Goal: Check status: Check status

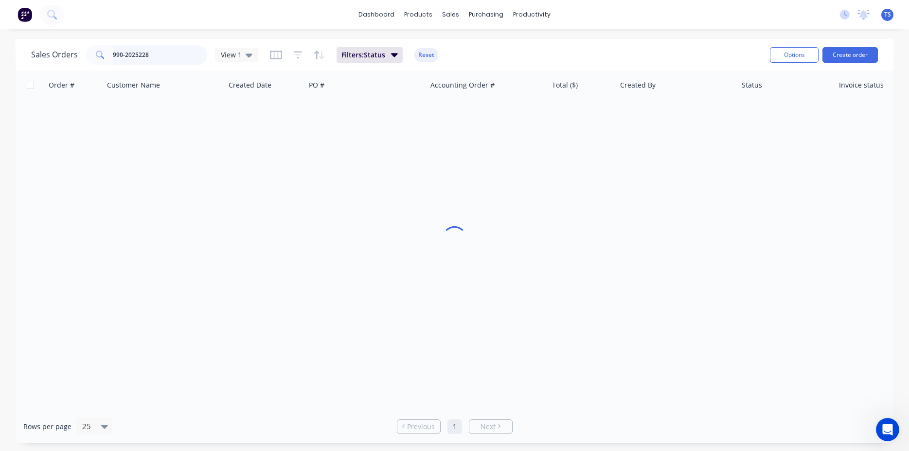
click at [167, 60] on input "990-2025228" at bounding box center [160, 54] width 95 height 19
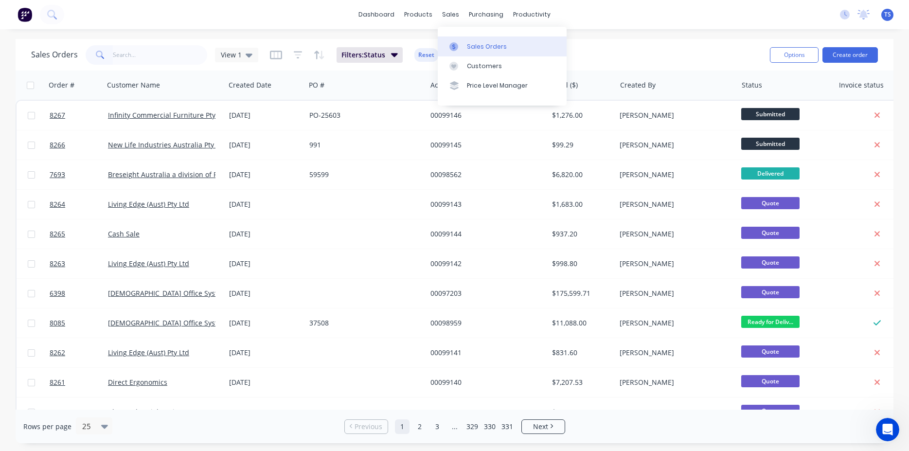
click at [488, 51] on div "Sales Orders" at bounding box center [487, 46] width 40 height 9
click at [634, 59] on div "Sales Orders View 1 Filters: Status Reset" at bounding box center [396, 55] width 731 height 24
click at [150, 63] on input "text" at bounding box center [160, 54] width 95 height 19
click at [170, 52] on input "text" at bounding box center [160, 54] width 95 height 19
click at [148, 57] on input "text" at bounding box center [160, 54] width 95 height 19
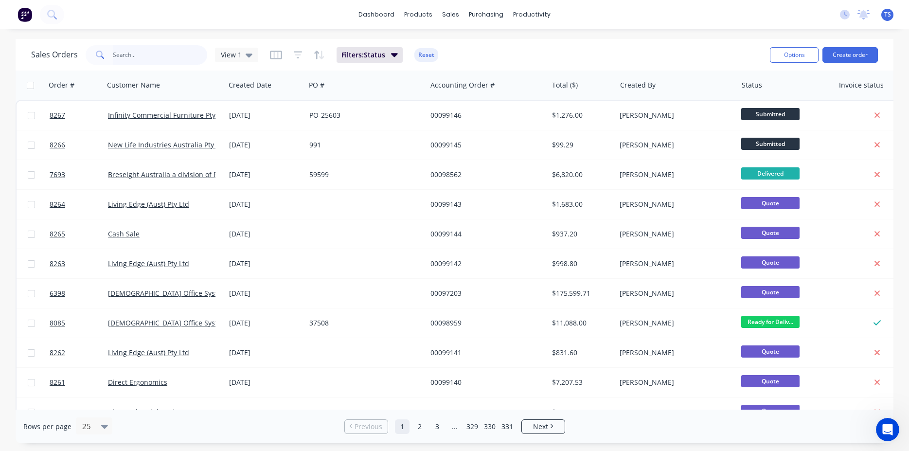
click at [143, 54] on input "text" at bounding box center [160, 54] width 95 height 19
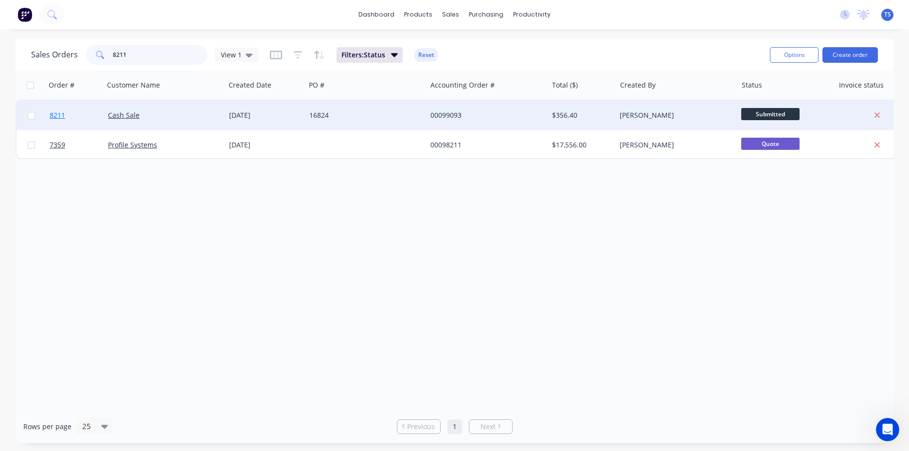
type input "8211"
click at [65, 114] on span "8211" at bounding box center [58, 115] width 16 height 10
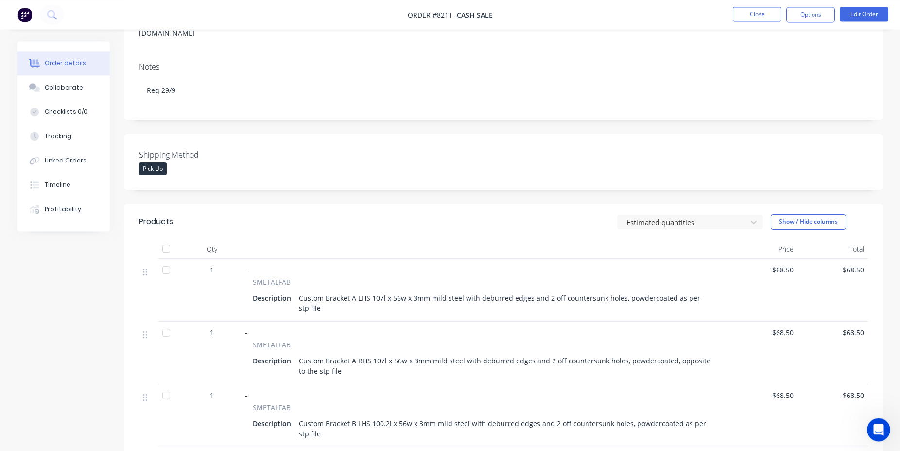
scroll to position [149, 0]
click at [53, 76] on button "Collaborate" at bounding box center [64, 87] width 92 height 24
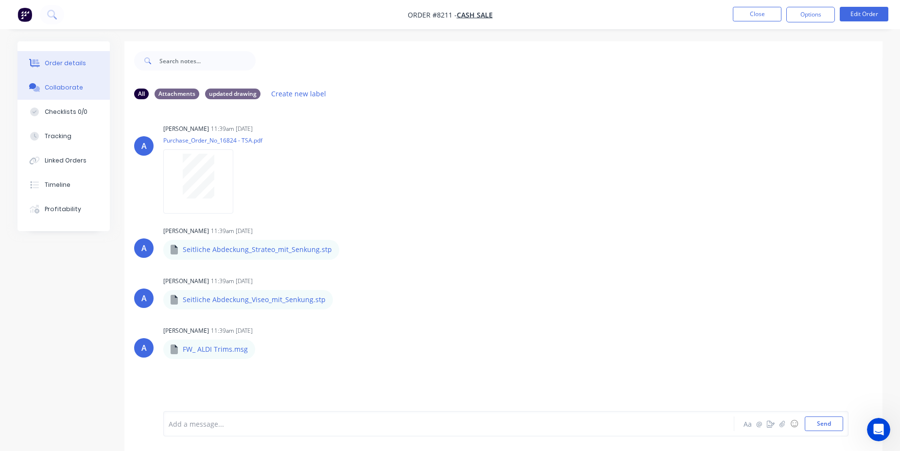
click at [65, 59] on div "Order details" at bounding box center [65, 63] width 41 height 9
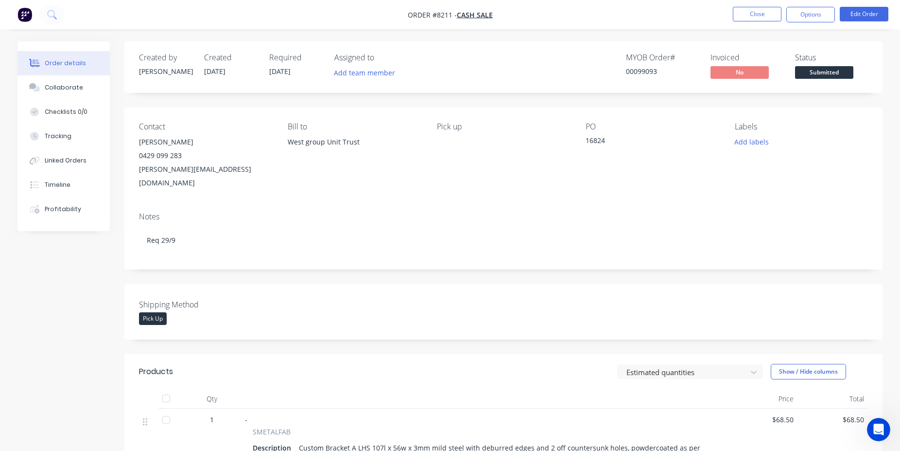
click at [279, 173] on div "Contact [PERSON_NAME] [PHONE_NUMBER] [PERSON_NAME][EMAIL_ADDRESS][DOMAIN_NAME] …" at bounding box center [503, 155] width 758 height 97
click at [751, 20] on button "Close" at bounding box center [757, 14] width 49 height 15
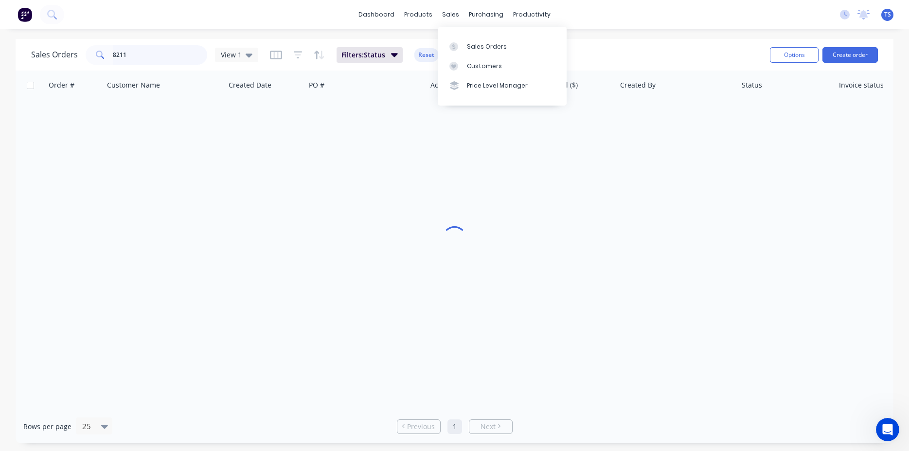
click at [128, 54] on input "8211" at bounding box center [160, 54] width 95 height 19
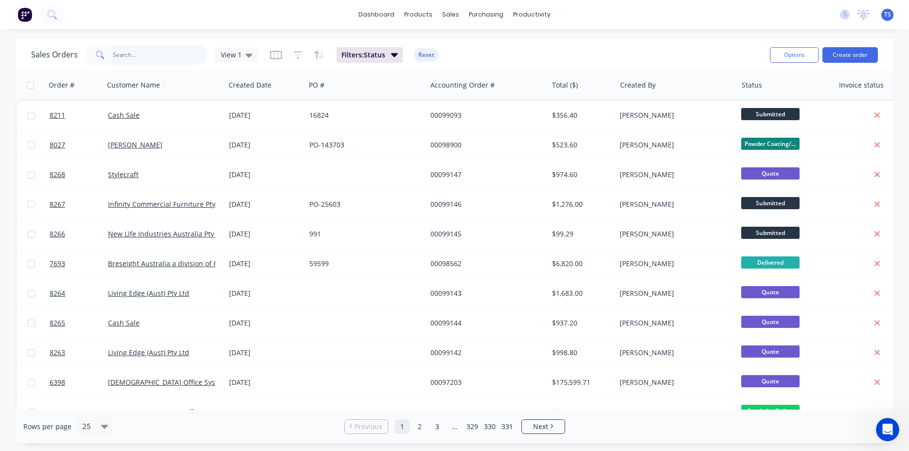
click at [136, 60] on input "text" at bounding box center [160, 54] width 95 height 19
click at [179, 54] on input "text" at bounding box center [160, 54] width 95 height 19
